Goal: Task Accomplishment & Management: Complete application form

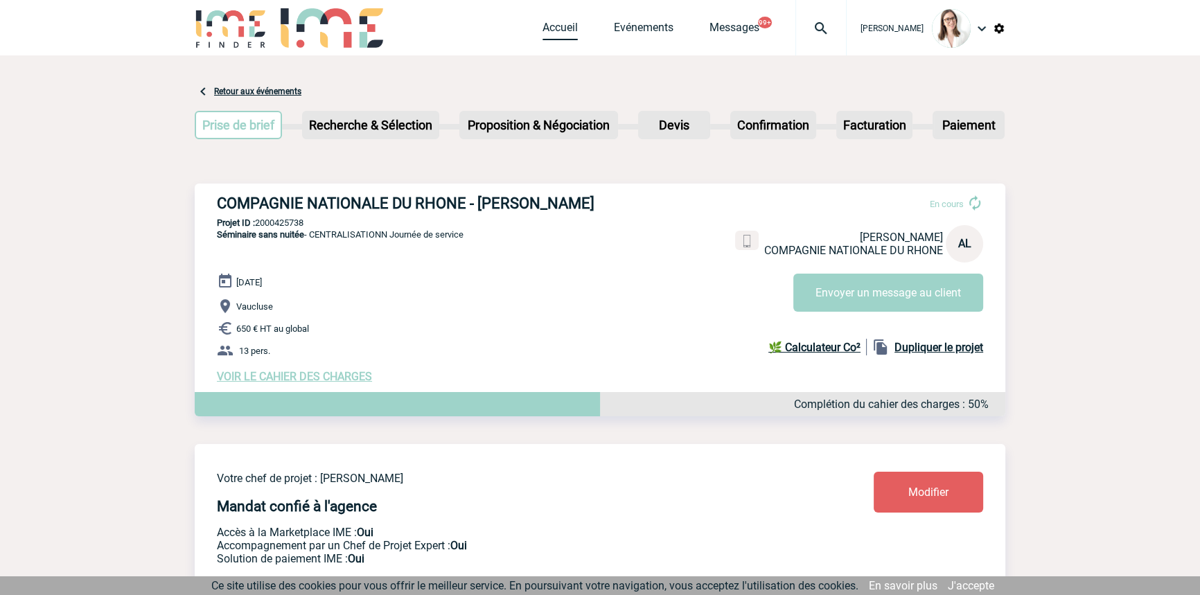
click at [543, 31] on link "Accueil" at bounding box center [560, 30] width 35 height 19
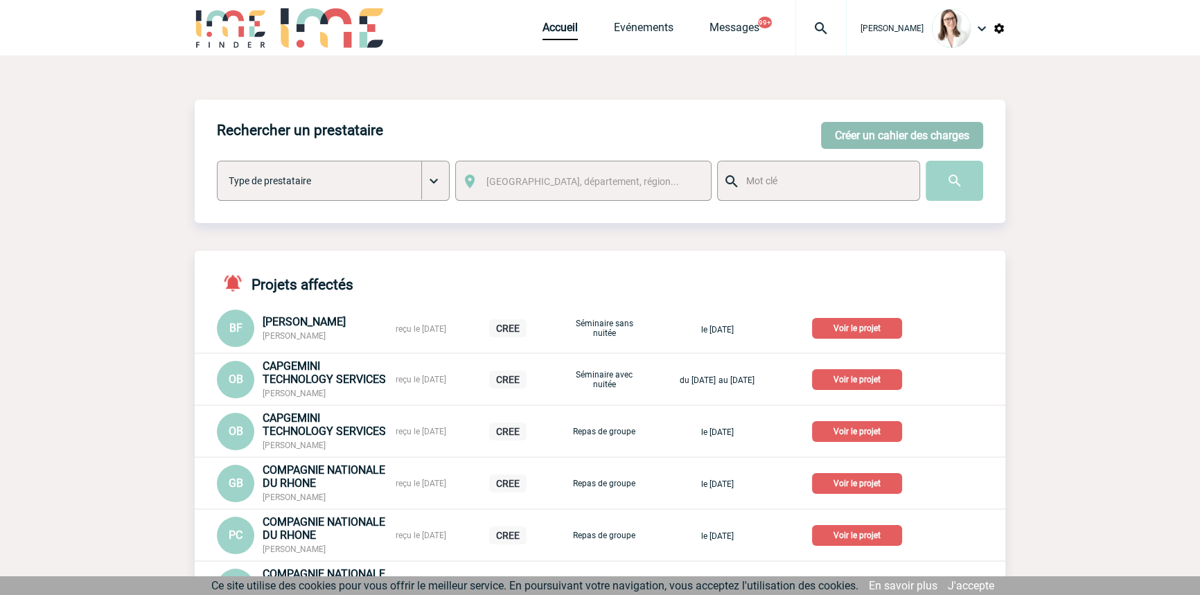
click at [843, 146] on button "Créer un cahier des charges" at bounding box center [902, 135] width 162 height 27
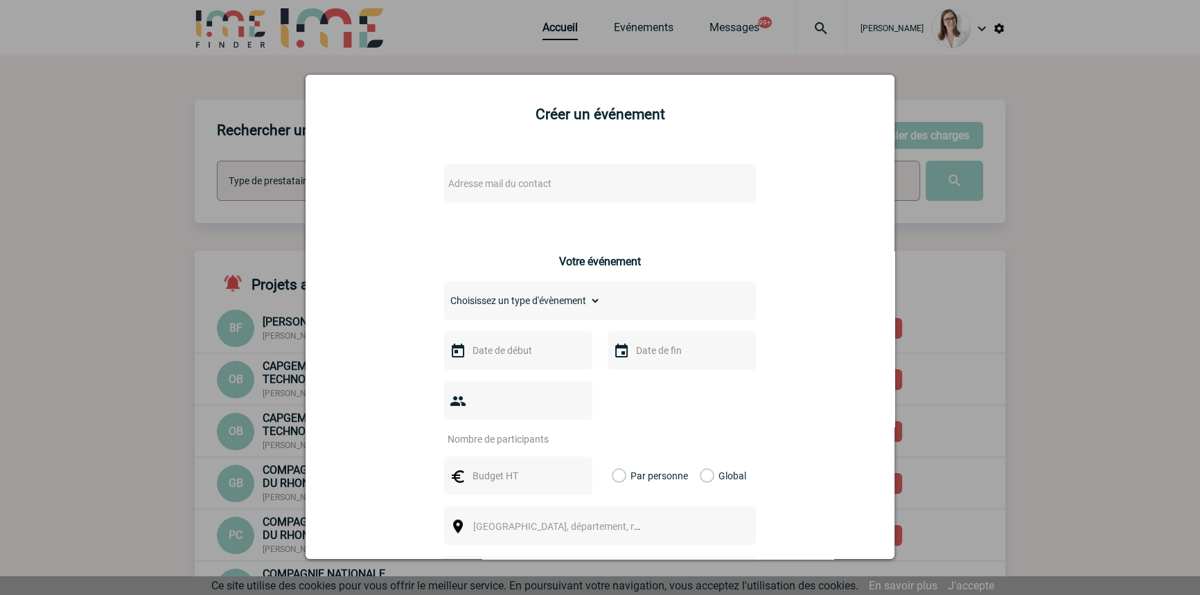
click at [511, 181] on span "Adresse mail du contact" at bounding box center [499, 183] width 103 height 11
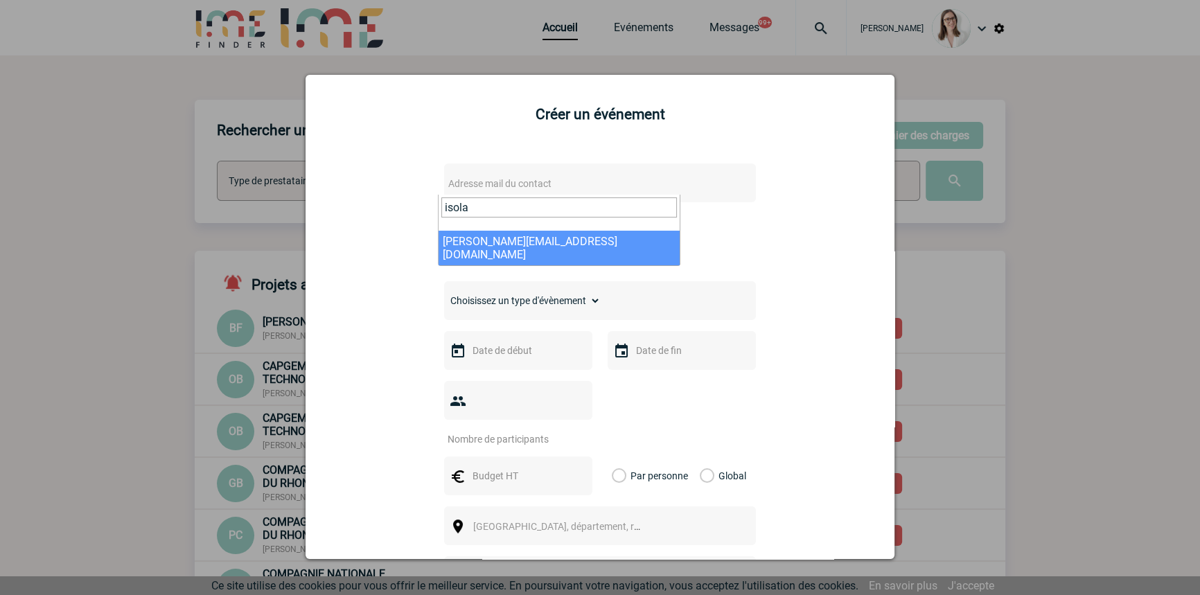
type input "isola"
select select "124836"
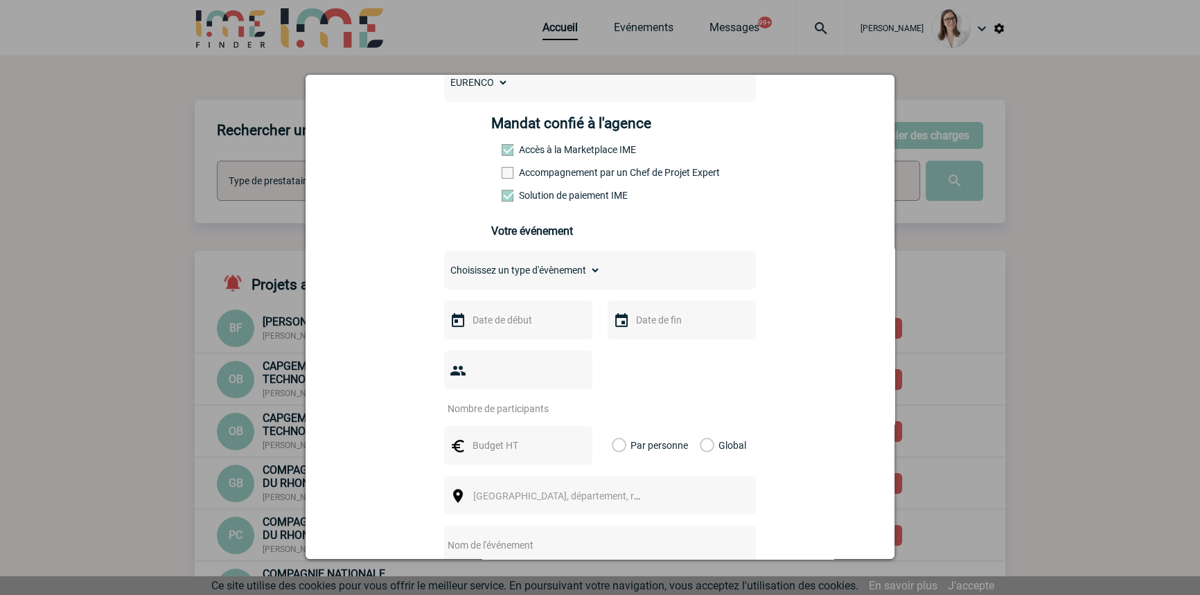
scroll to position [209, 0]
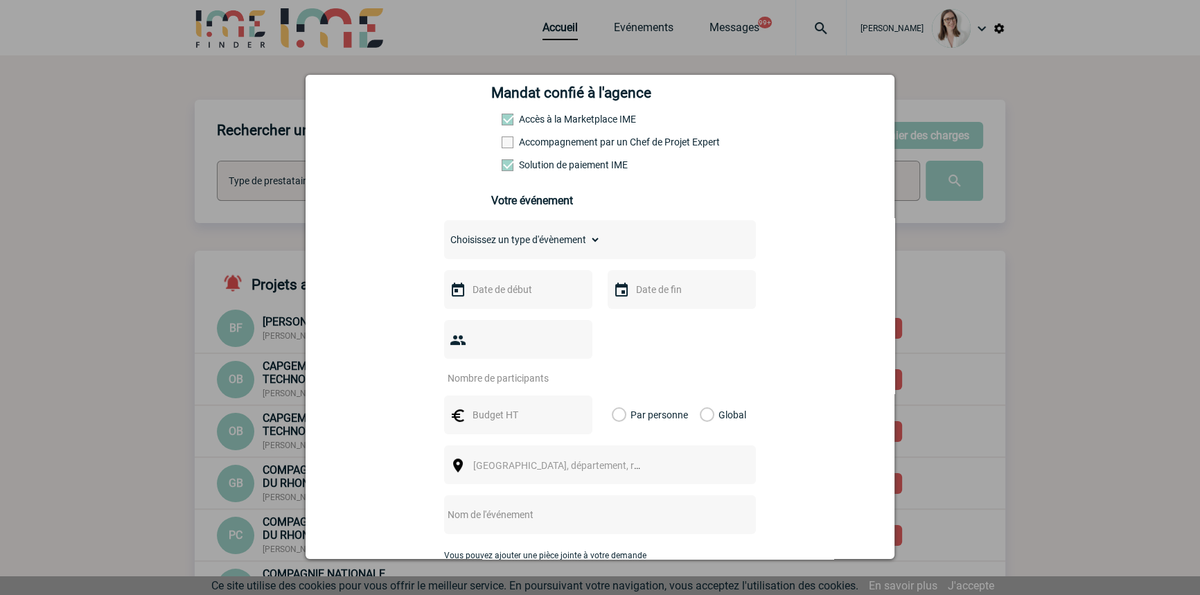
click at [529, 236] on select "Choisissez un type d'évènement Séminaire avec nuitée Séminaire sans nuitée Repa…" at bounding box center [522, 239] width 157 height 19
click at [521, 236] on select "Choisissez un type d'évènement Séminaire avec nuitée Séminaire sans nuitée Repa…" at bounding box center [522, 239] width 157 height 19
select select "2"
click at [444, 234] on select "Choisissez un type d'évènement Séminaire avec nuitée Séminaire sans nuitée Repa…" at bounding box center [522, 239] width 157 height 19
click at [528, 299] on input "text" at bounding box center [517, 290] width 96 height 18
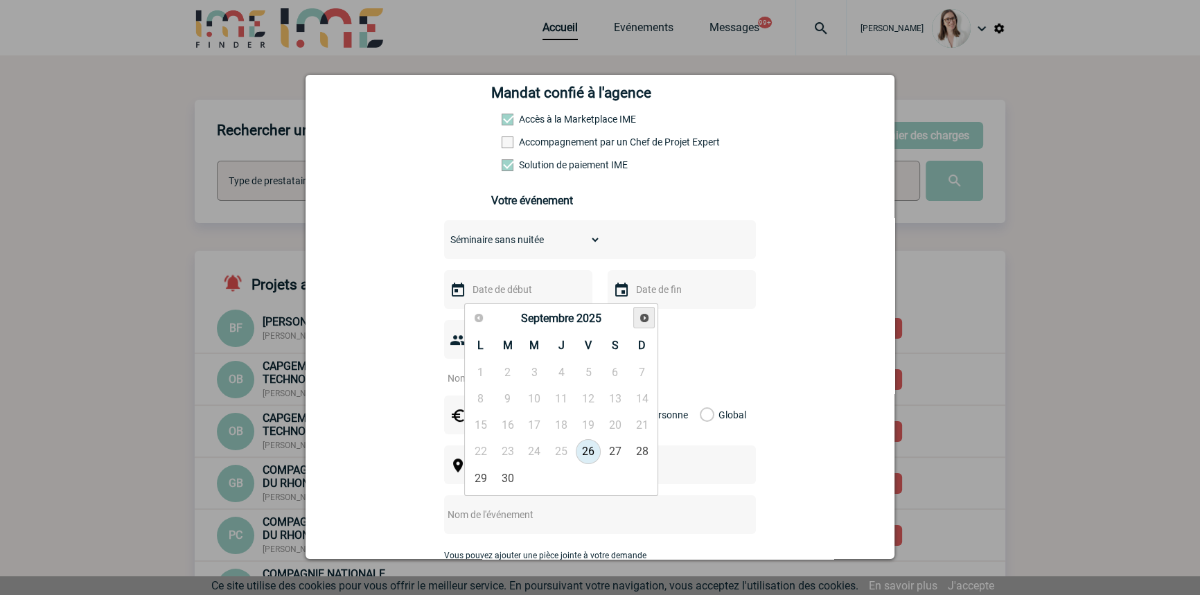
click at [637, 317] on link "Suivant" at bounding box center [644, 317] width 21 height 21
click at [544, 421] on link "15" at bounding box center [535, 425] width 26 height 25
type input "[DATE]"
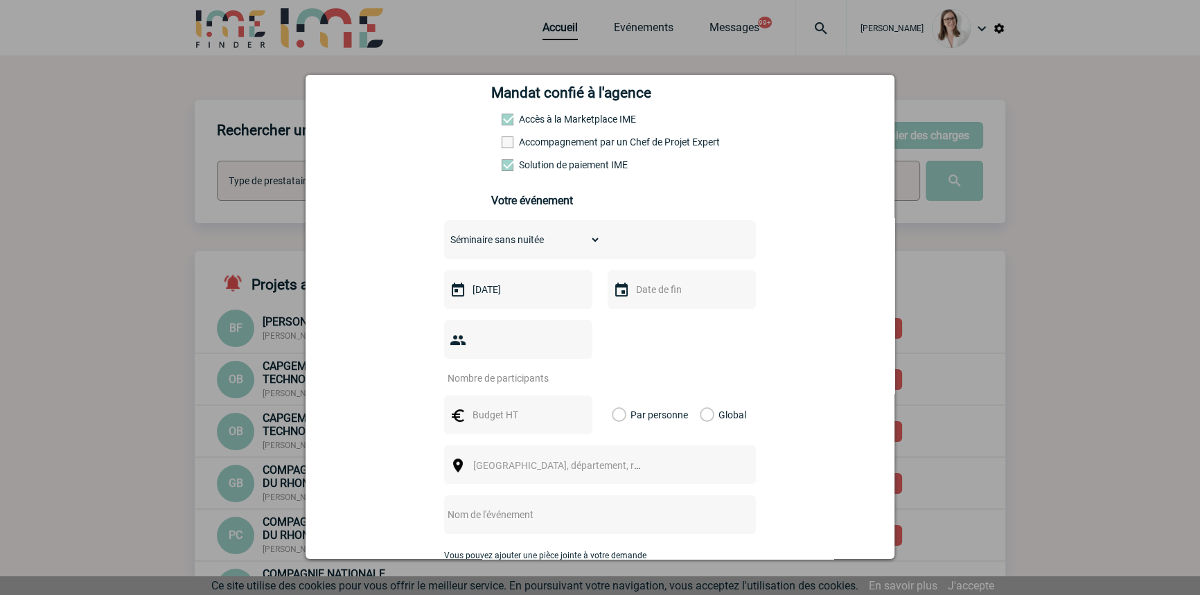
click at [633, 289] on input "text" at bounding box center [681, 290] width 96 height 18
click at [715, 430] on link "16" at bounding box center [726, 425] width 26 height 25
type input "[DATE]"
click at [493, 323] on div "Choisissez un type d'évènement Séminaire avec nuitée Séminaire sans nuitée Repa…" at bounding box center [600, 421] width 312 height 403
click at [514, 369] on input "number" at bounding box center [509, 378] width 130 height 18
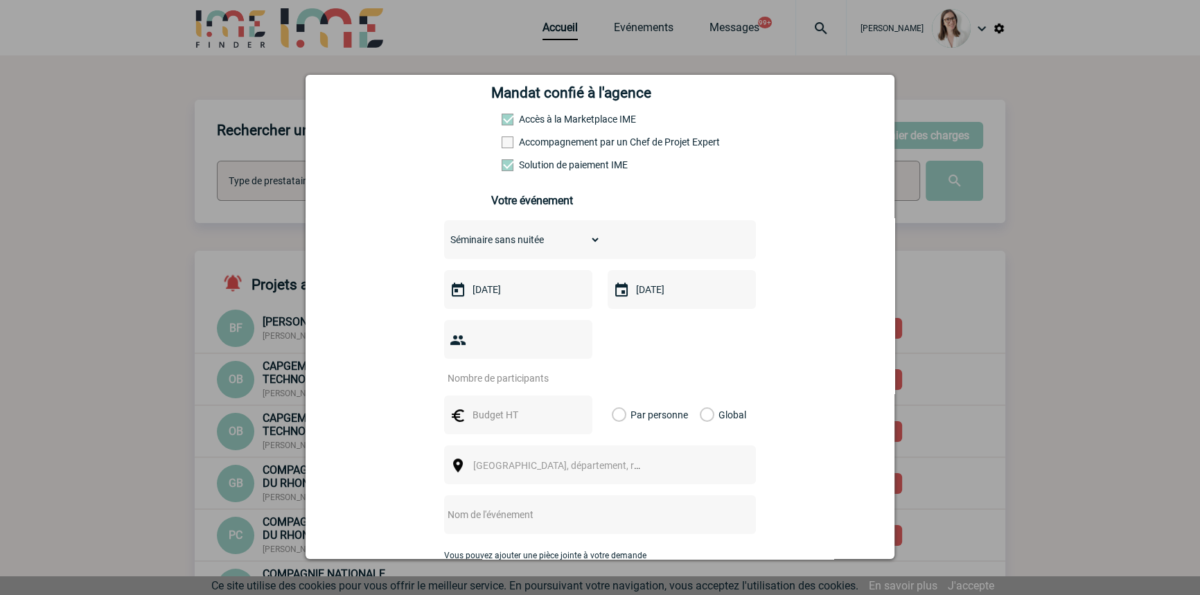
click at [505, 369] on input "number" at bounding box center [509, 378] width 130 height 18
type input "18"
click at [703, 396] on label "Global" at bounding box center [704, 415] width 9 height 39
click at [0, 0] on input "Global" at bounding box center [0, 0] width 0 height 0
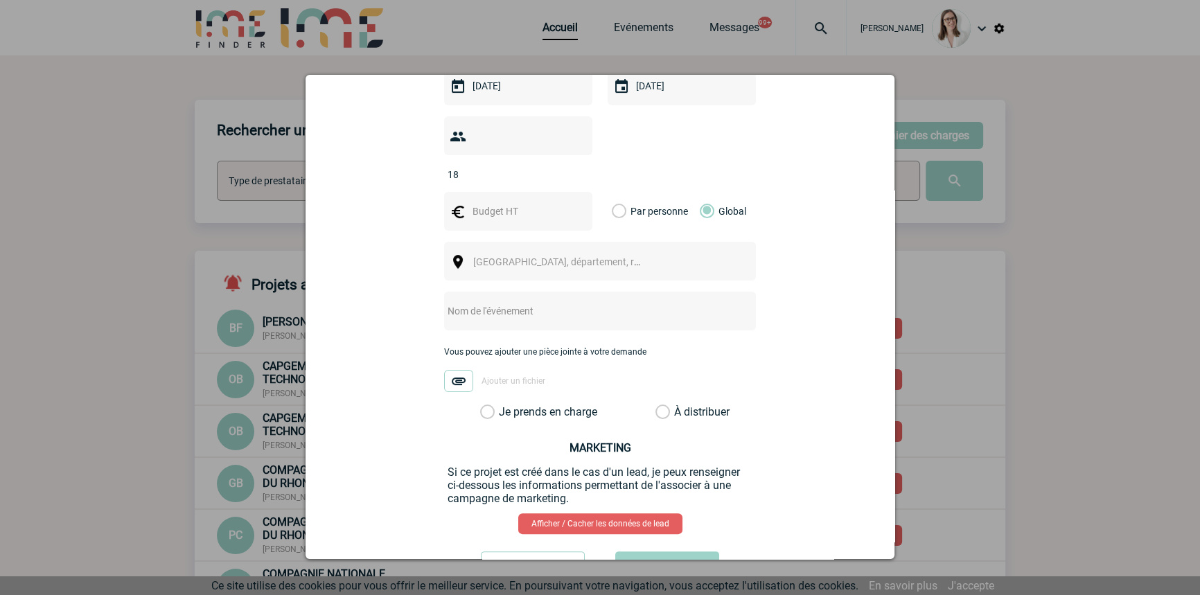
scroll to position [420, 0]
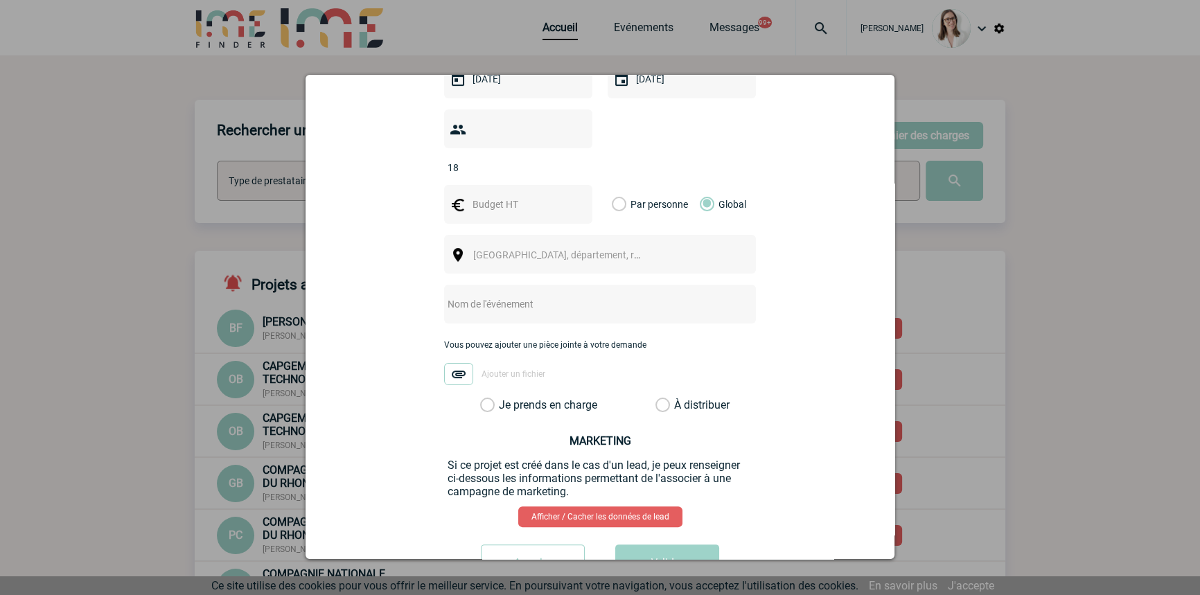
click at [512, 295] on input "text" at bounding box center [581, 304] width 275 height 18
type input "a"
click at [574, 250] on span "[GEOGRAPHIC_DATA], département, région..." at bounding box center [569, 255] width 193 height 11
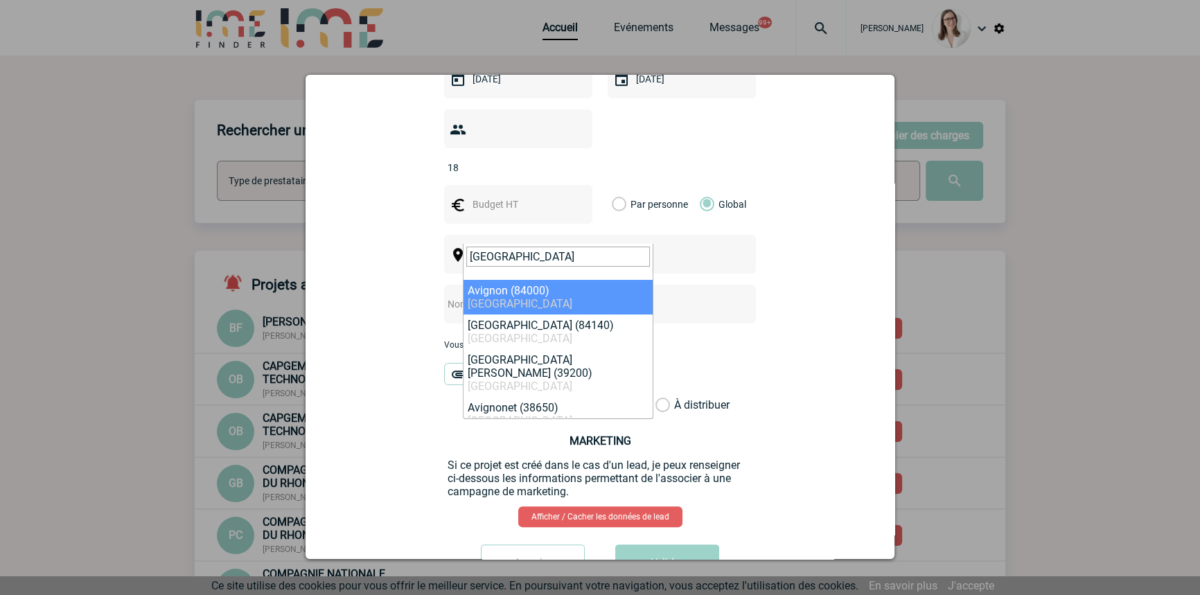
type input "[GEOGRAPHIC_DATA]"
select select "7504"
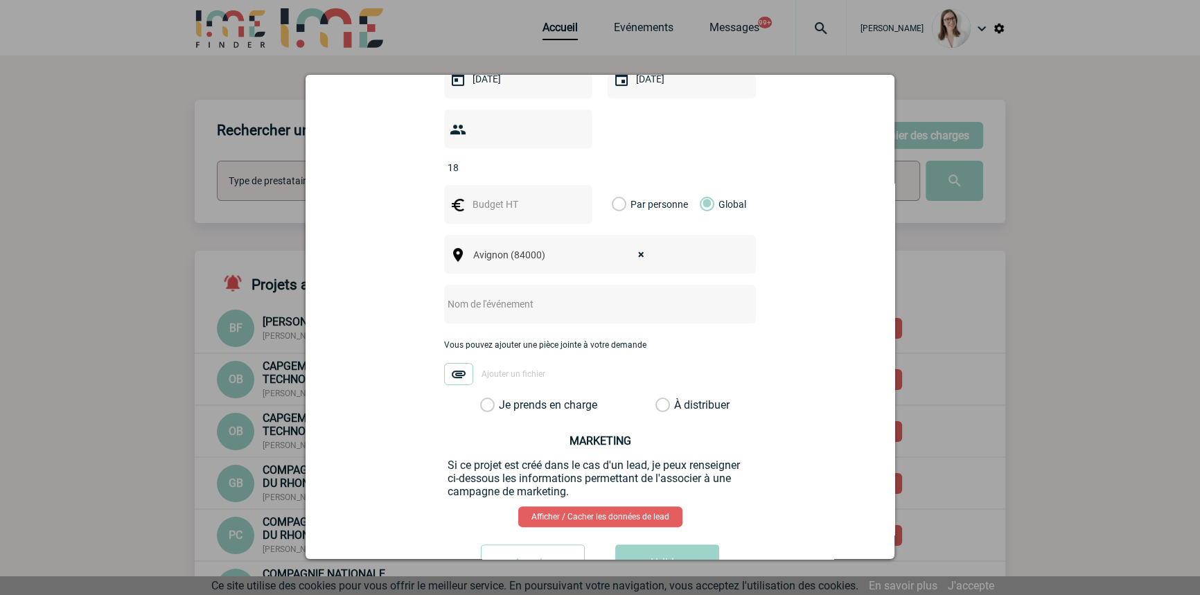
click at [498, 198] on div at bounding box center [518, 204] width 148 height 39
click at [496, 198] on div at bounding box center [518, 204] width 148 height 39
click at [492, 193] on div at bounding box center [518, 204] width 148 height 39
click at [494, 195] on input "text" at bounding box center [517, 204] width 96 height 18
drag, startPoint x: 823, startPoint y: 329, endPoint x: 770, endPoint y: 344, distance: 55.0
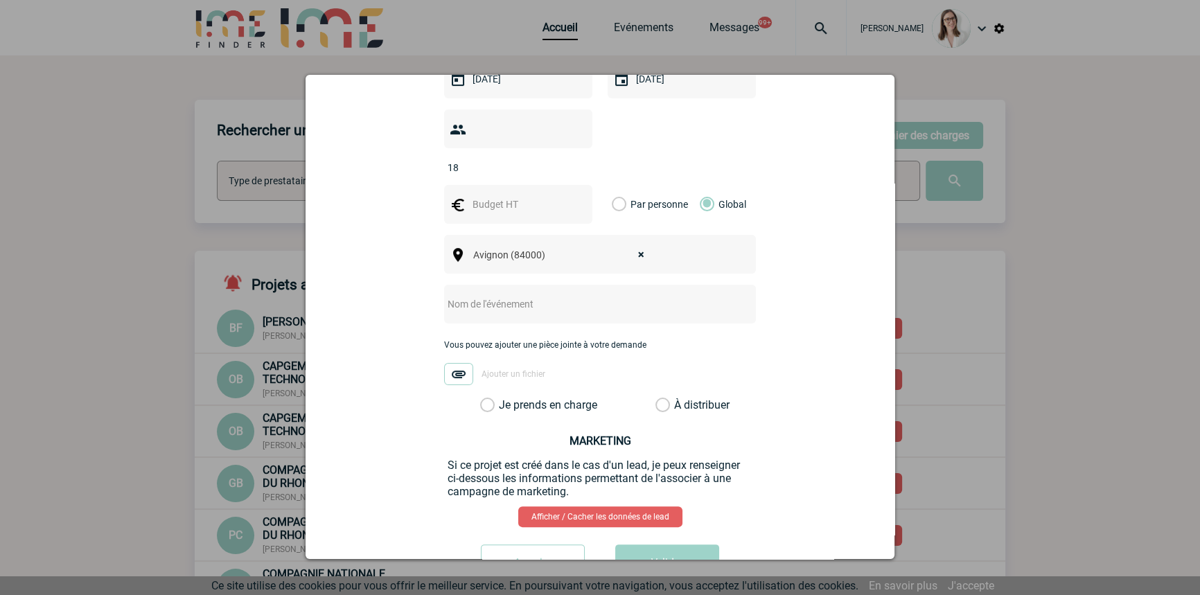
click at [818, 331] on div "[PERSON_NAME][EMAIL_ADDRESS][DOMAIN_NAME] [DOMAIN_NAME][EMAIL_ADDRESS][DOMAIN_N…" at bounding box center [600, 162] width 555 height 864
click at [495, 195] on input "text" at bounding box center [517, 204] width 96 height 18
type input "5422"
click at [511, 285] on div at bounding box center [600, 304] width 312 height 39
click at [512, 295] on input "text" at bounding box center [581, 304] width 275 height 18
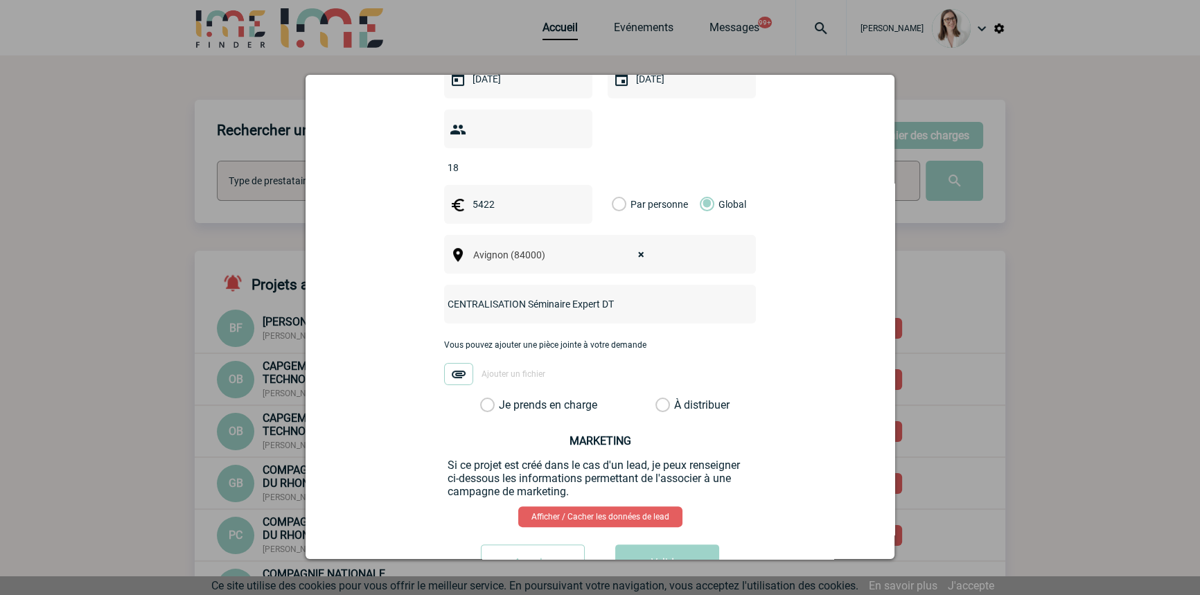
type input "CENTRALISATION Séminaire Expert DT"
click at [496, 399] on label "Je prends en charge" at bounding box center [492, 406] width 24 height 14
click at [0, 0] on input "Je prends en charge" at bounding box center [0, 0] width 0 height 0
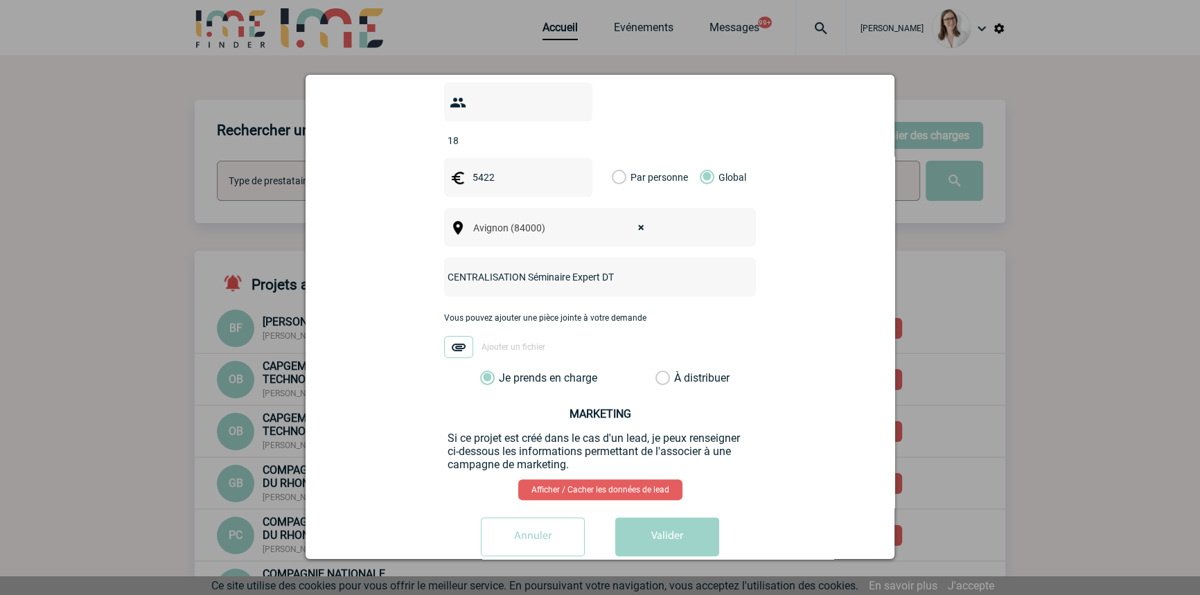
scroll to position [455, 0]
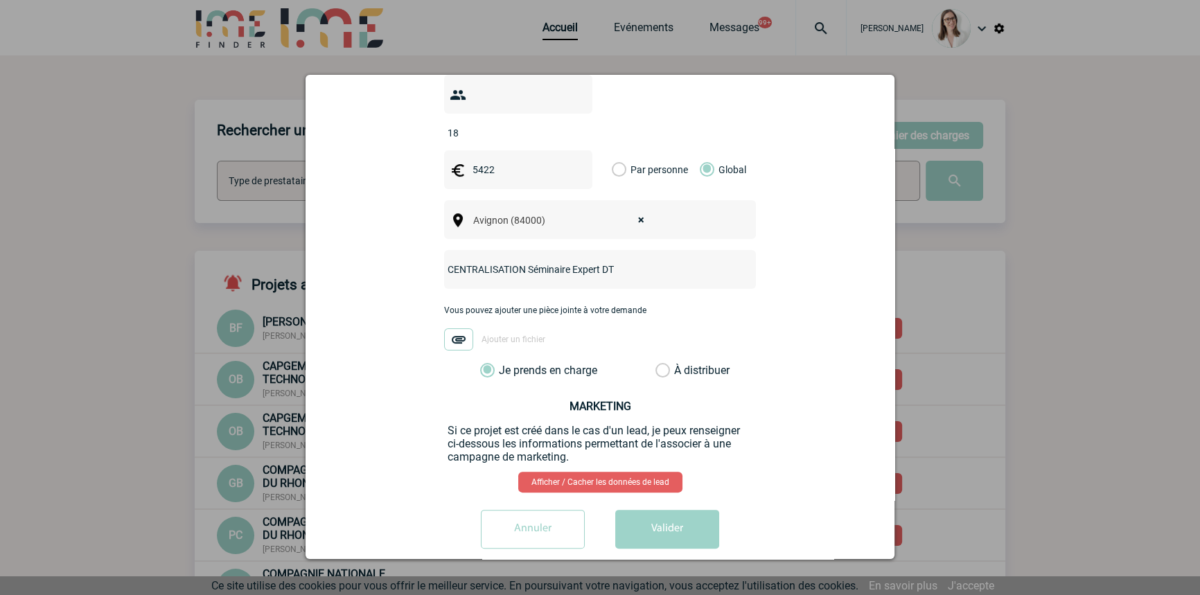
click at [641, 512] on button "Valider" at bounding box center [667, 529] width 104 height 39
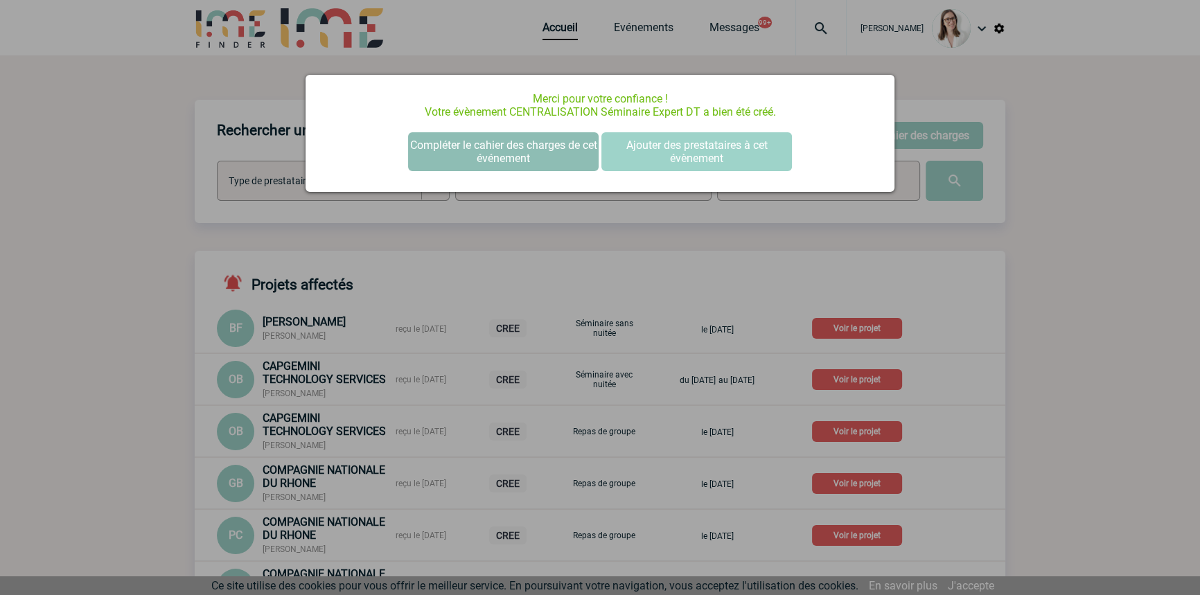
click at [522, 144] on button "Compléter le cahier des charges de cet événement" at bounding box center [503, 151] width 191 height 39
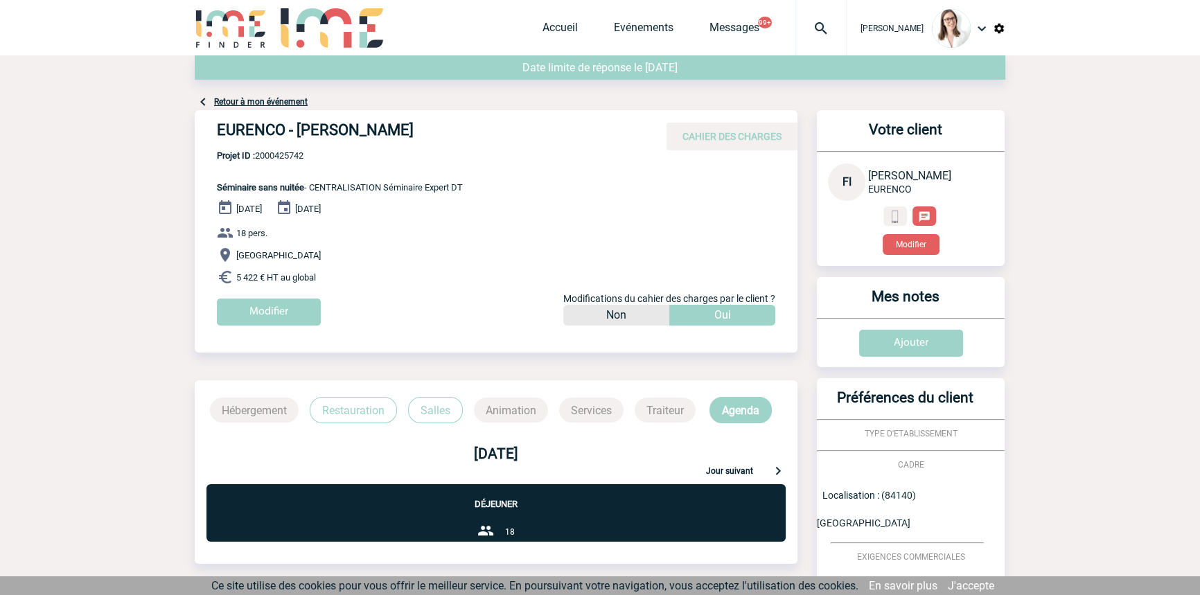
click at [297, 150] on span "Projet ID : 2000425742" at bounding box center [340, 155] width 246 height 10
copy span "2000425742"
